Goal: Task Accomplishment & Management: Manage account settings

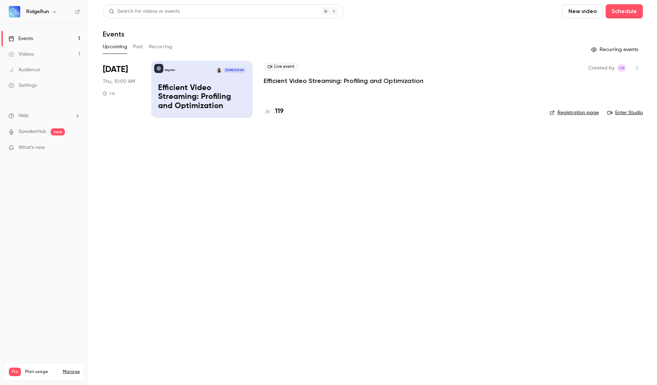
click at [299, 84] on p "Efficient Video Streaming: Profiling and Optimization" at bounding box center [344, 81] width 160 height 9
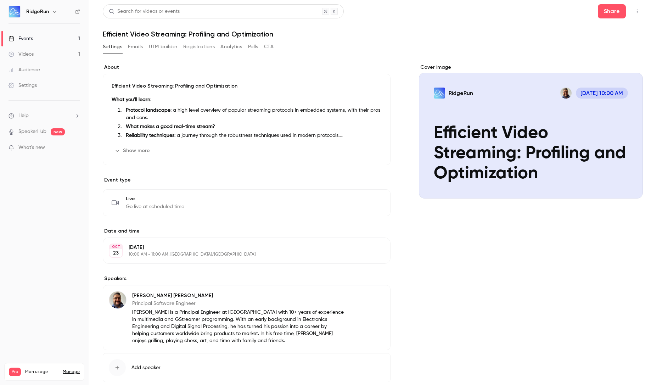
click at [183, 49] on button "Registrations" at bounding box center [199, 46] width 32 height 11
